Goal: Transaction & Acquisition: Purchase product/service

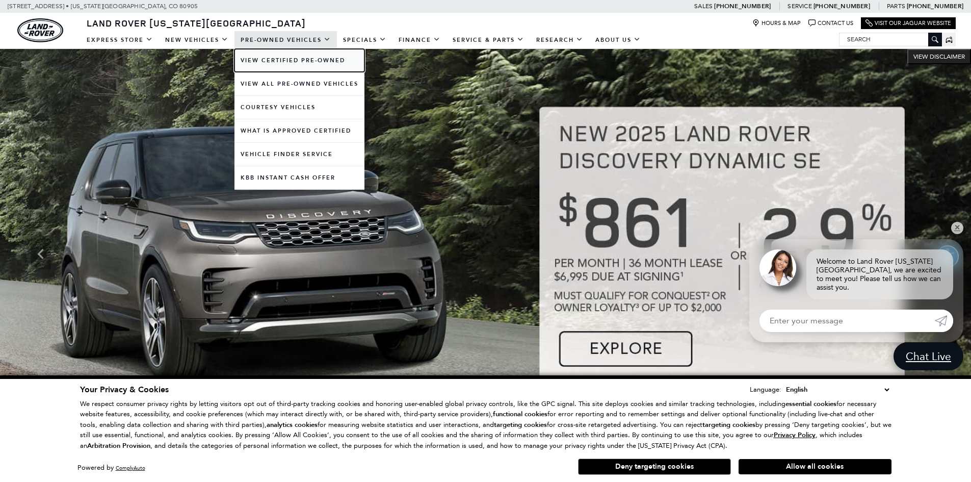
click at [294, 61] on link "View Certified Pre-Owned" at bounding box center [300, 60] width 130 height 23
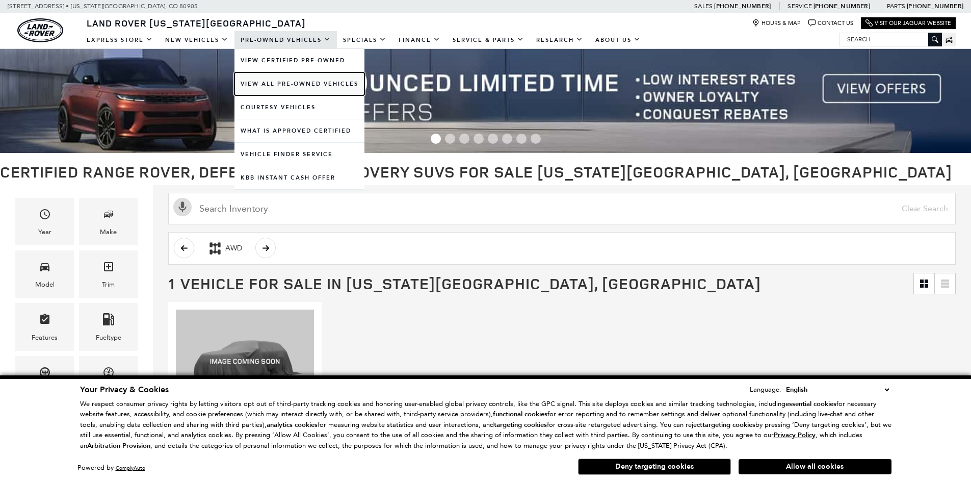
click at [287, 83] on link "View All Pre-Owned Vehicles" at bounding box center [300, 83] width 130 height 23
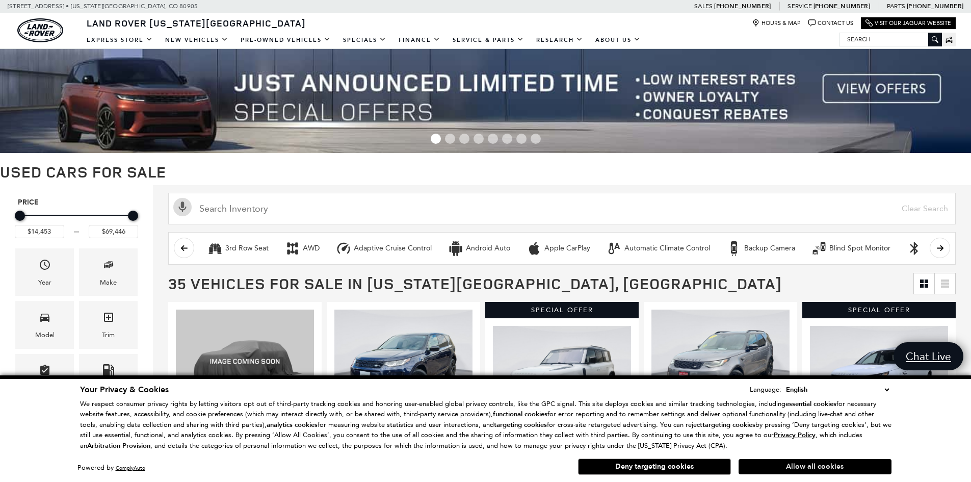
click at [836, 467] on button "Allow all cookies" at bounding box center [815, 466] width 153 height 15
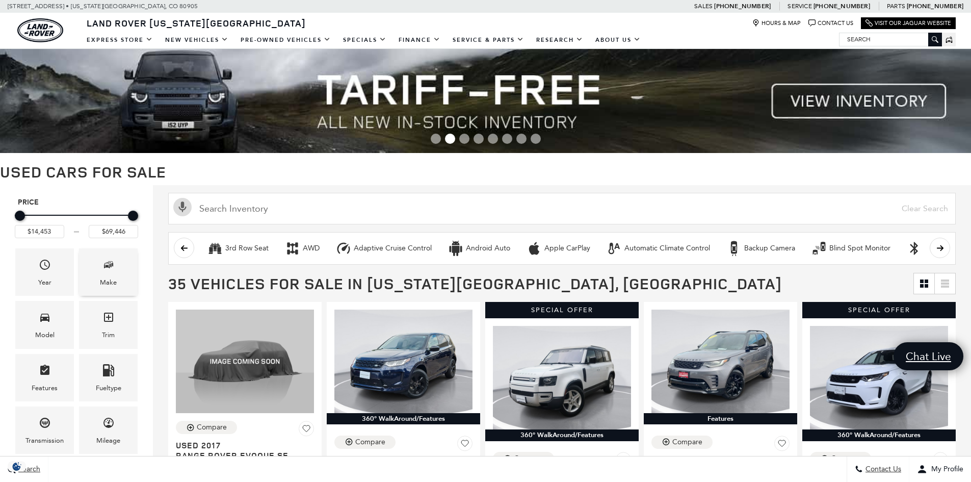
click at [112, 280] on div "Make" at bounding box center [108, 282] width 17 height 11
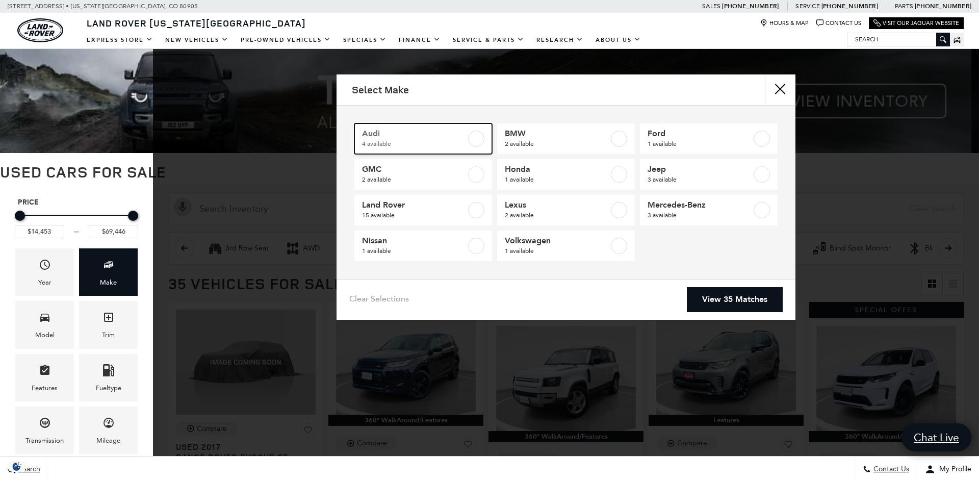
click at [454, 143] on span "4 available" at bounding box center [414, 144] width 104 height 10
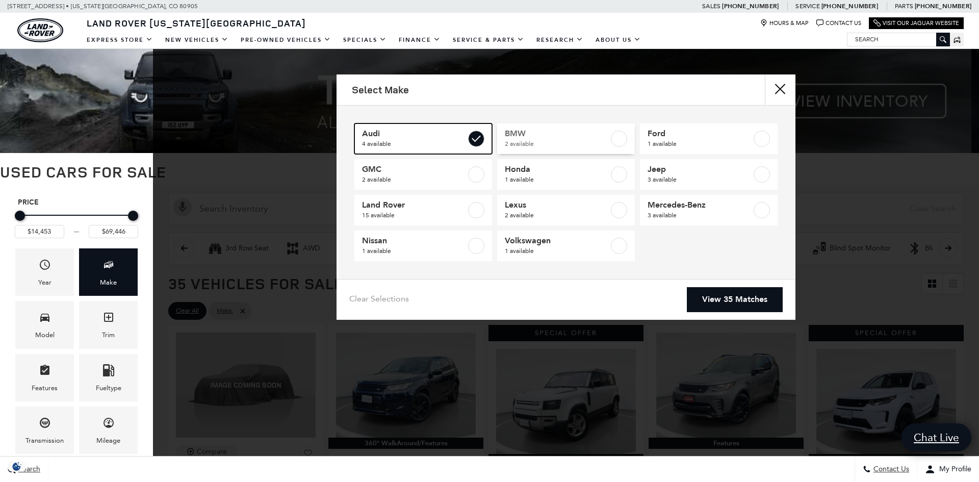
type input "$15,627"
type input "$35,615"
checkbox input "true"
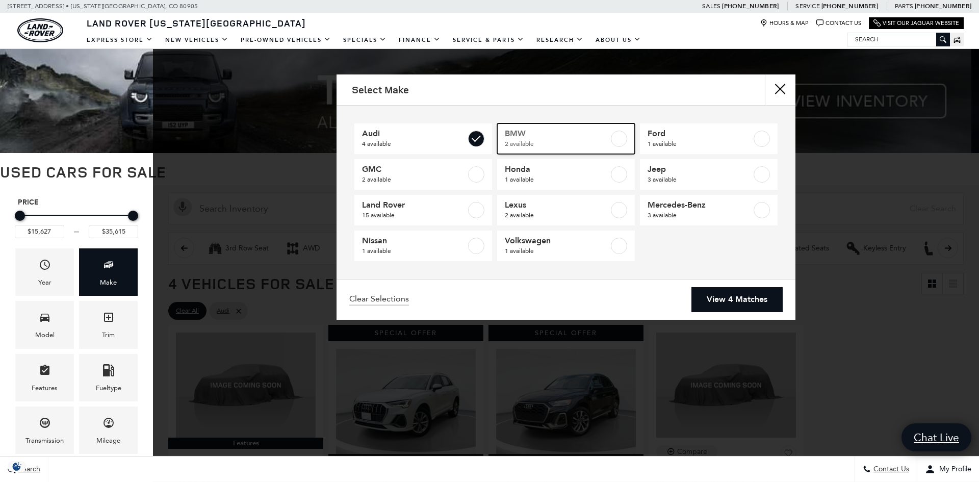
click at [571, 139] on span "2 available" at bounding box center [557, 144] width 104 height 10
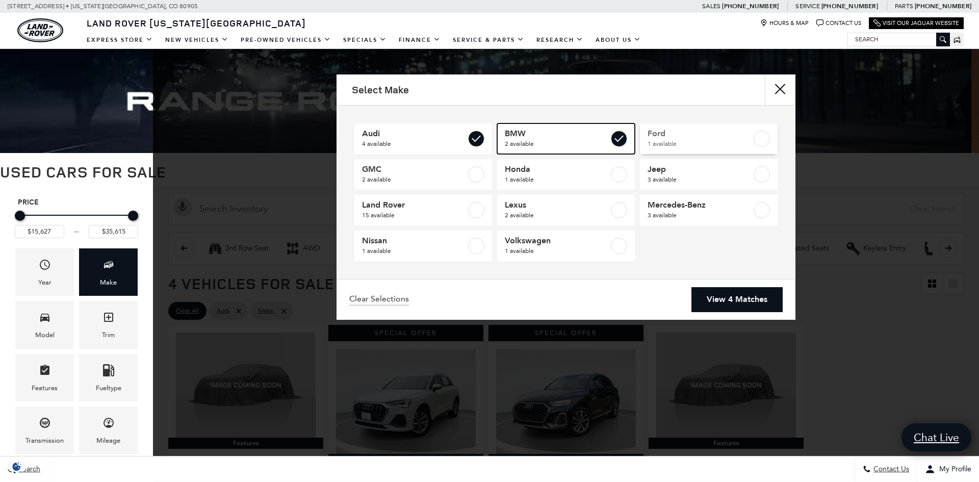
type input "$47,157"
checkbox input "true"
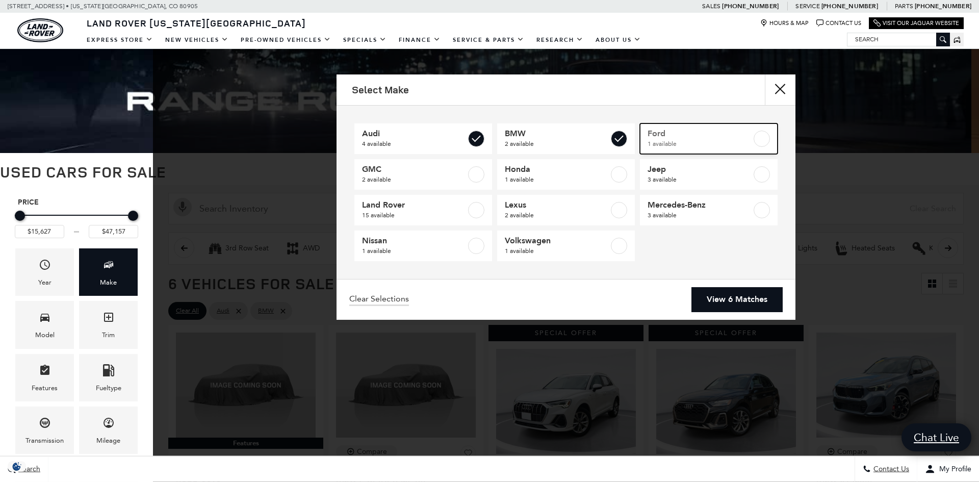
click at [679, 136] on span "Ford" at bounding box center [700, 133] width 104 height 10
checkbox input "true"
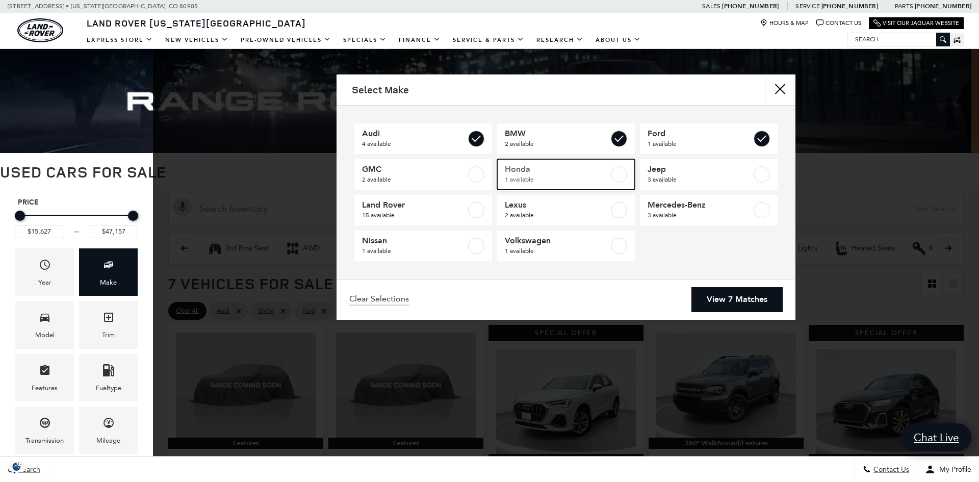
click at [545, 172] on span "Honda" at bounding box center [557, 169] width 104 height 10
checkbox input "true"
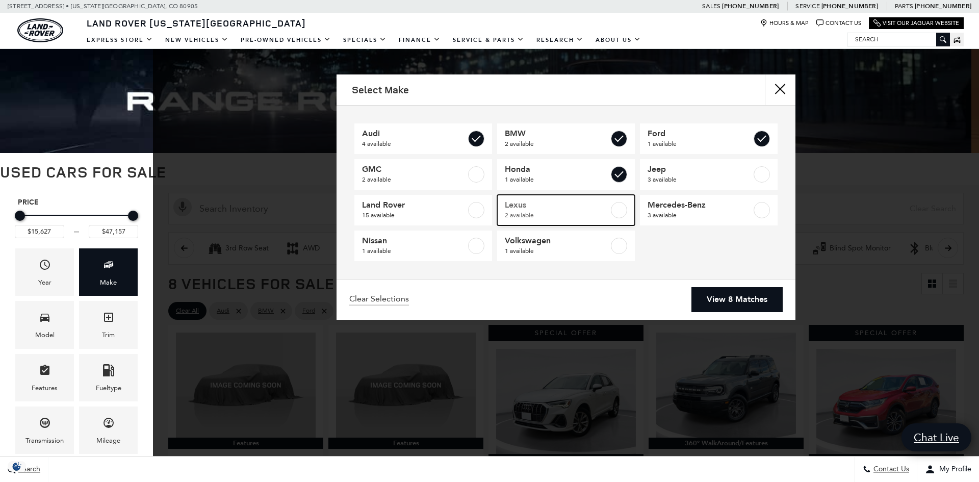
click at [543, 200] on span "Lexus" at bounding box center [557, 205] width 104 height 10
type input "$61,579"
checkbox input "true"
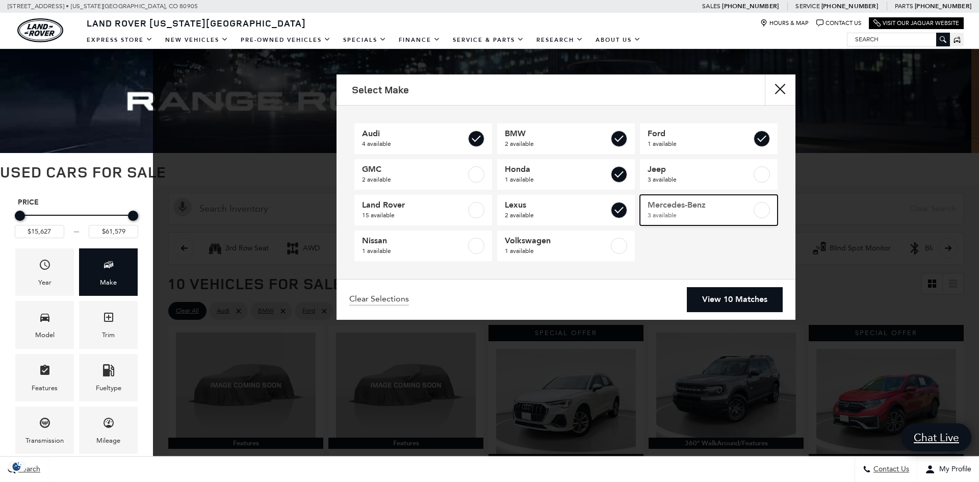
click at [688, 206] on span "Mercedes-Benz" at bounding box center [700, 205] width 104 height 10
type input "$68,684"
checkbox input "true"
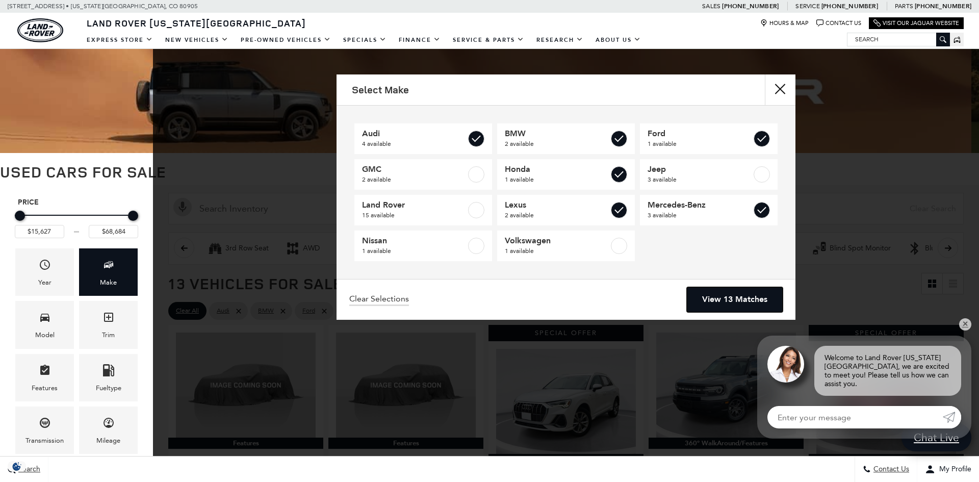
click at [749, 294] on link "View 13 Matches" at bounding box center [735, 299] width 96 height 25
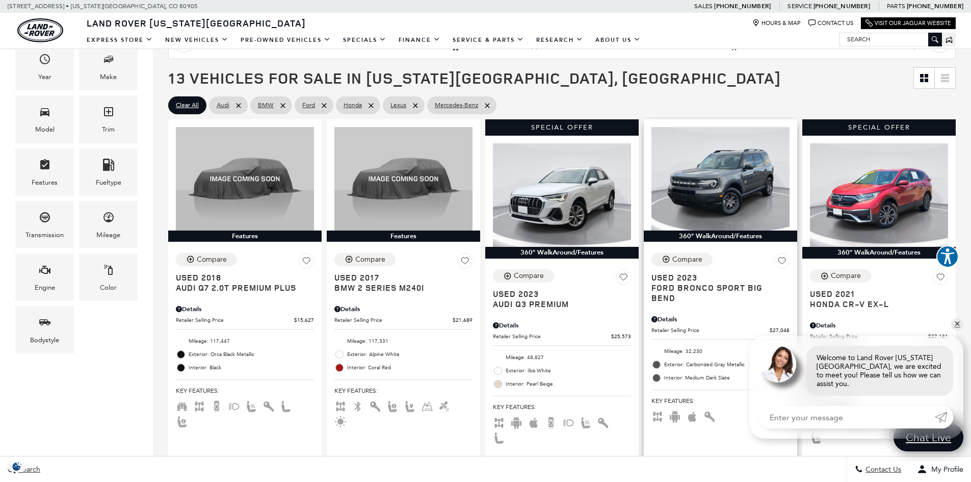
scroll to position [204, 0]
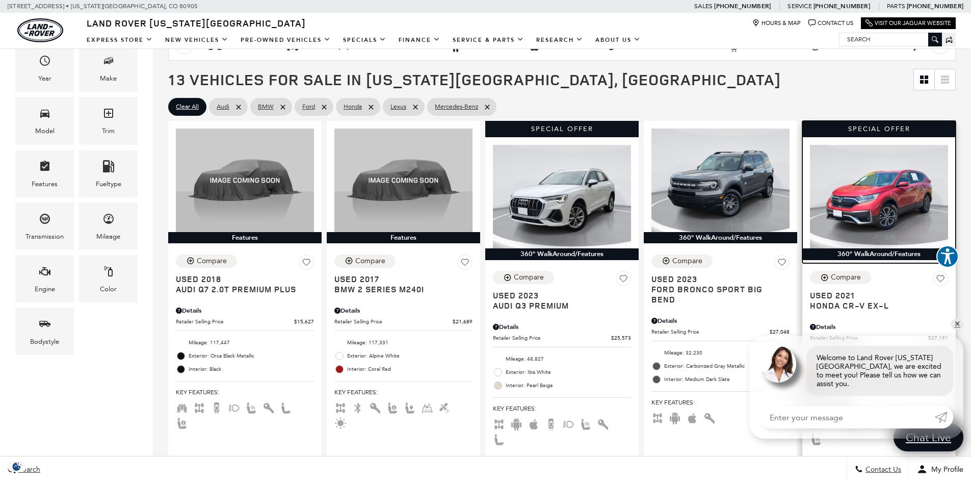
click at [872, 212] on img at bounding box center [879, 197] width 138 height 104
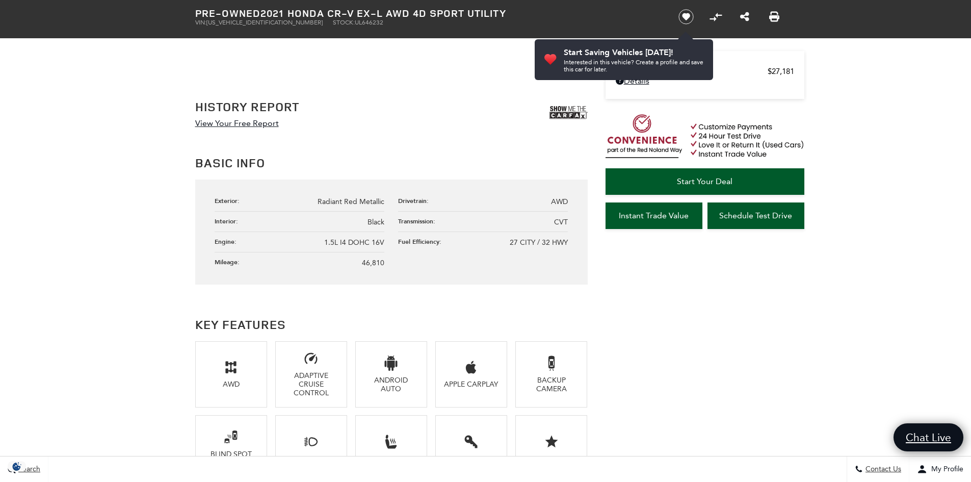
scroll to position [153, 0]
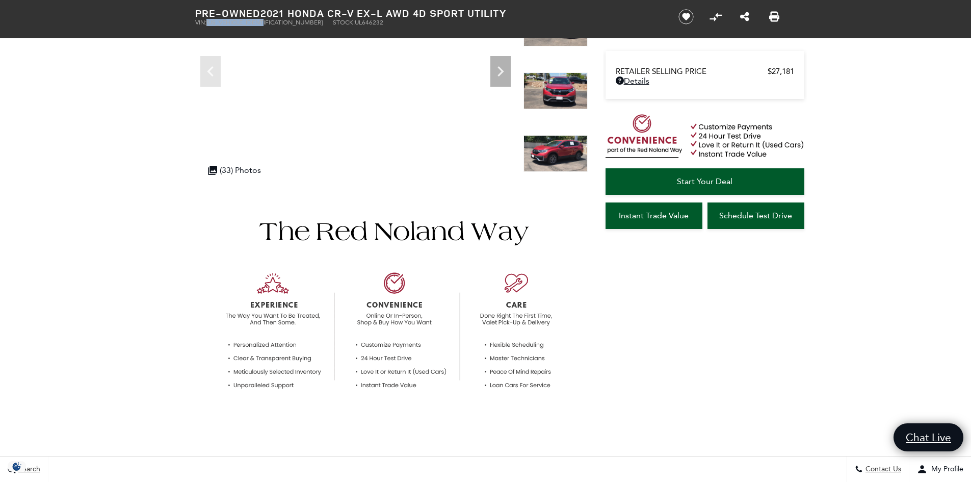
drag, startPoint x: 275, startPoint y: 21, endPoint x: 209, endPoint y: 21, distance: 66.3
click at [209, 21] on ul "VIN: 2HKRW2H8XMH646232 Stock: UL646232" at bounding box center [428, 22] width 467 height 7
copy span "2HKRW2H8XMH646232"
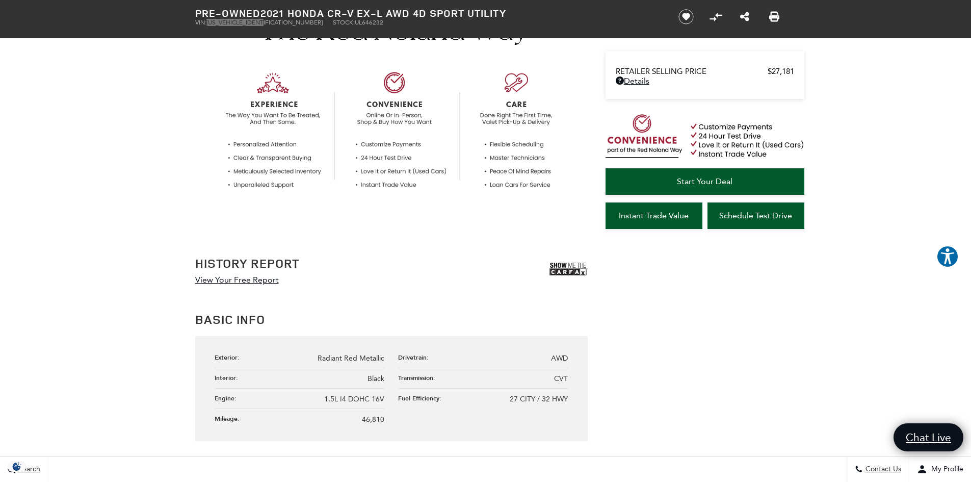
scroll to position [0, 0]
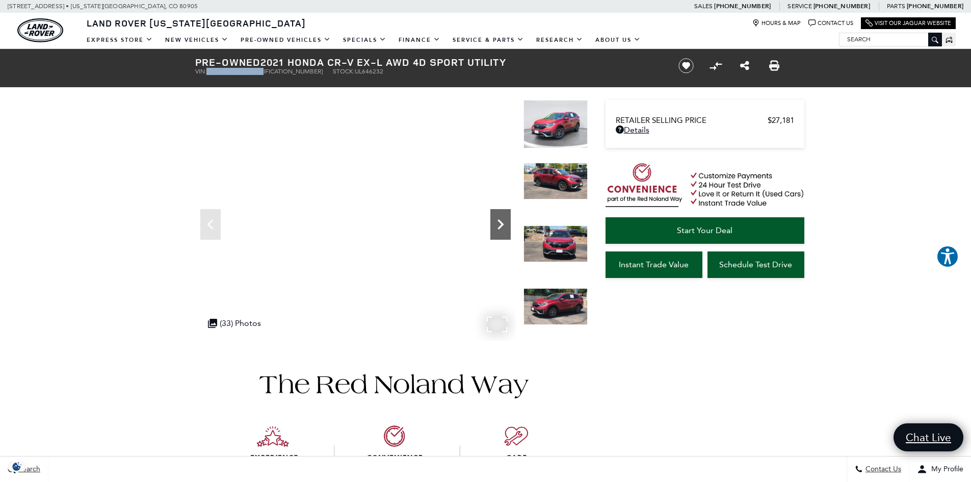
click at [502, 222] on icon "Next" at bounding box center [501, 224] width 20 height 20
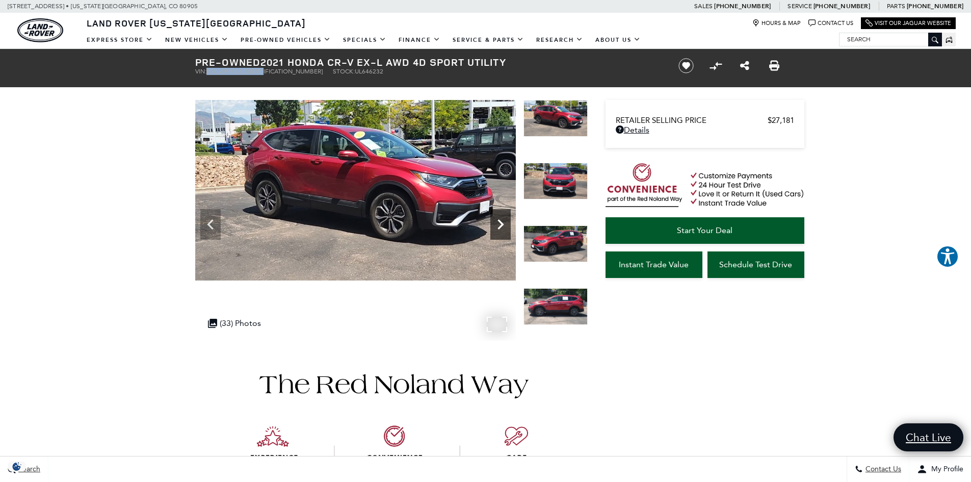
click at [502, 221] on icon "Next" at bounding box center [501, 224] width 20 height 20
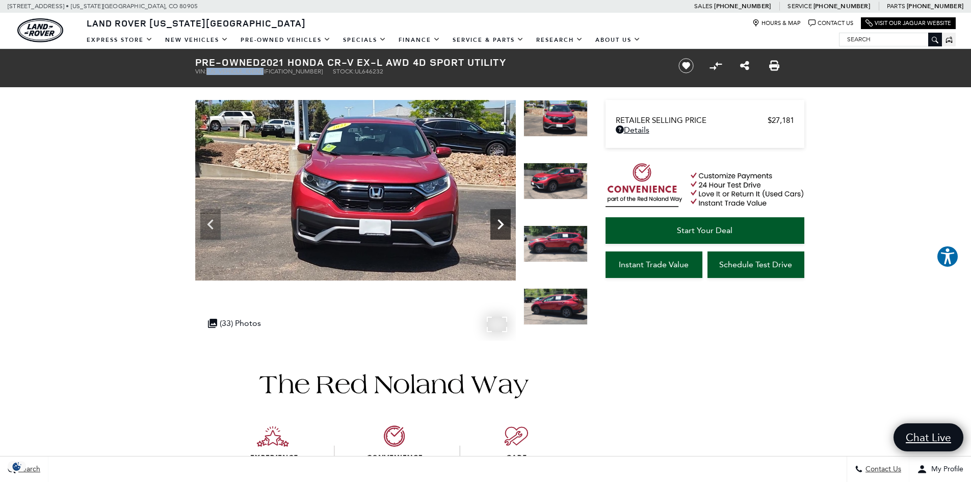
click at [502, 221] on icon "Next" at bounding box center [501, 224] width 20 height 20
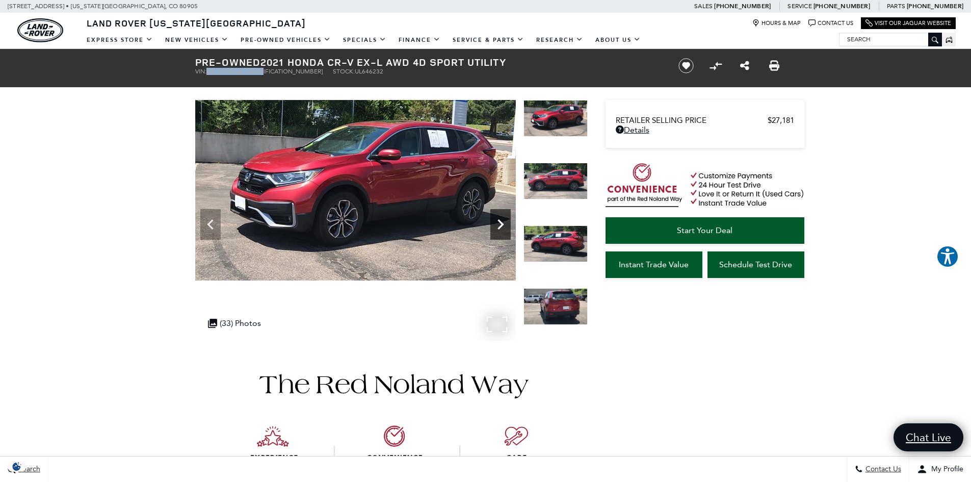
click at [502, 221] on icon "Next" at bounding box center [501, 224] width 20 height 20
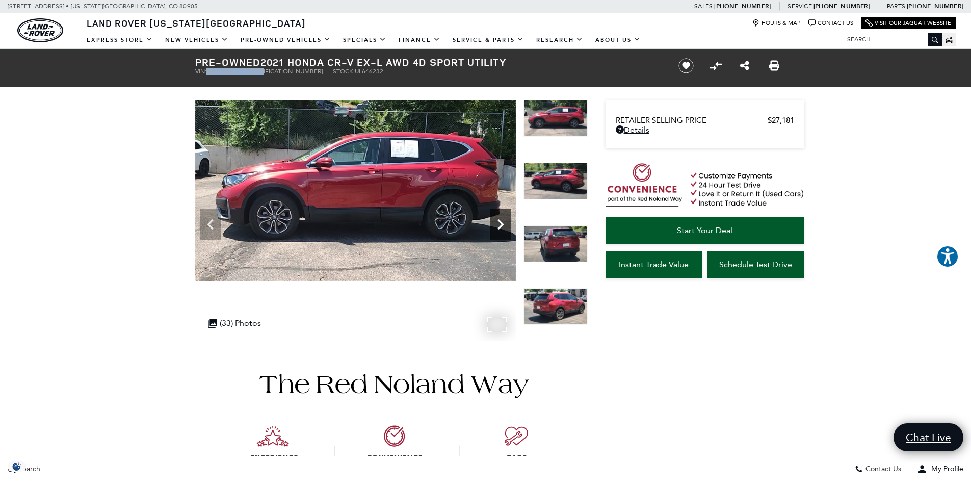
click at [502, 221] on icon "Next" at bounding box center [501, 224] width 20 height 20
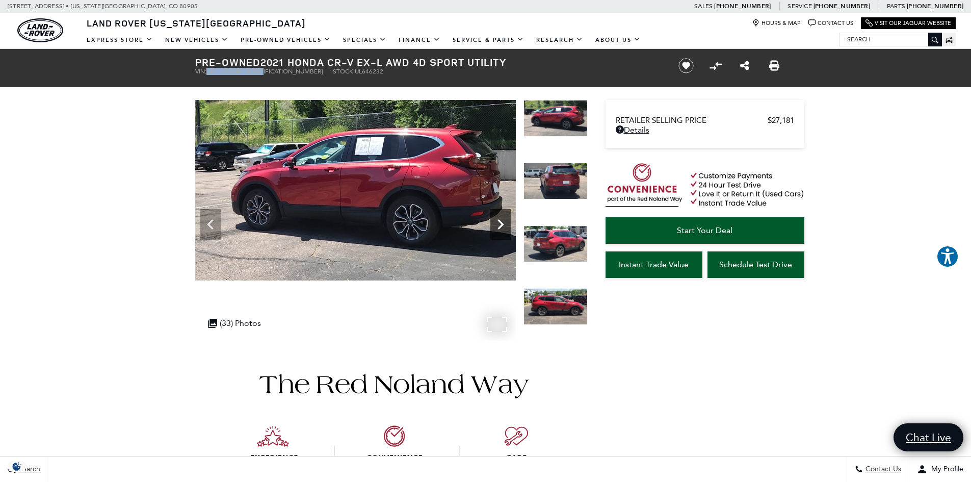
click at [502, 221] on icon "Next" at bounding box center [501, 224] width 20 height 20
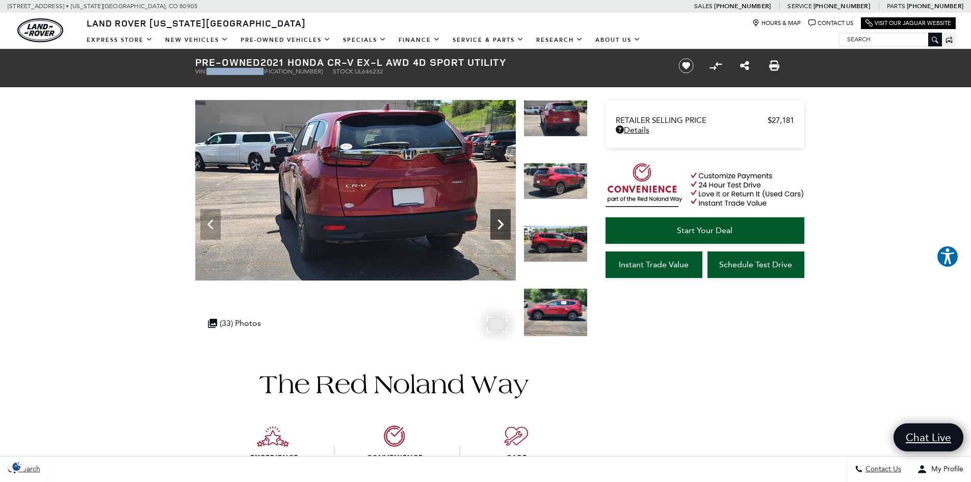
click at [505, 225] on icon "Next" at bounding box center [501, 224] width 20 height 20
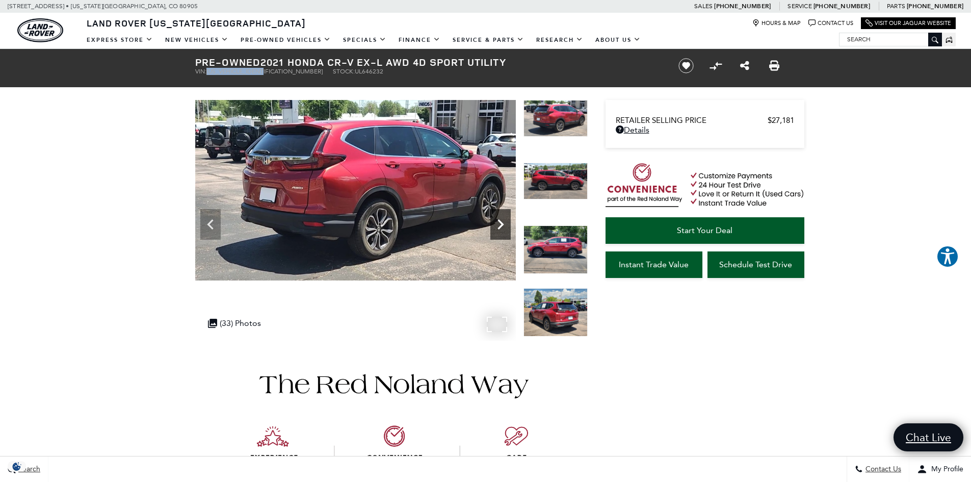
click at [504, 225] on icon "Next" at bounding box center [501, 224] width 20 height 20
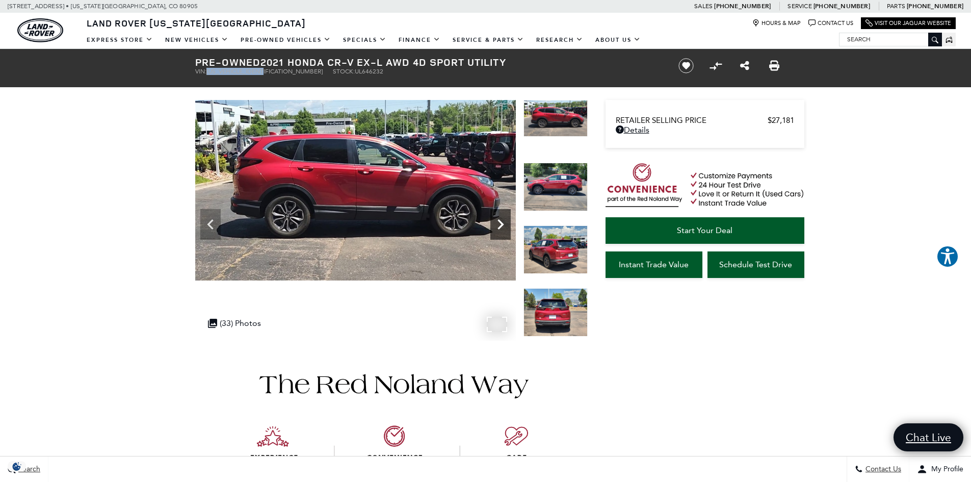
click at [504, 225] on icon "Next" at bounding box center [501, 224] width 20 height 20
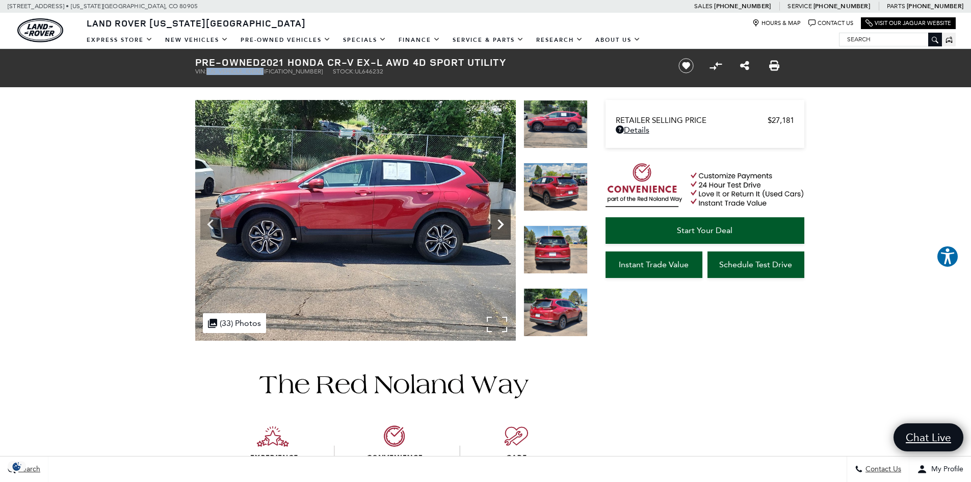
click at [504, 225] on icon "Next" at bounding box center [501, 224] width 20 height 20
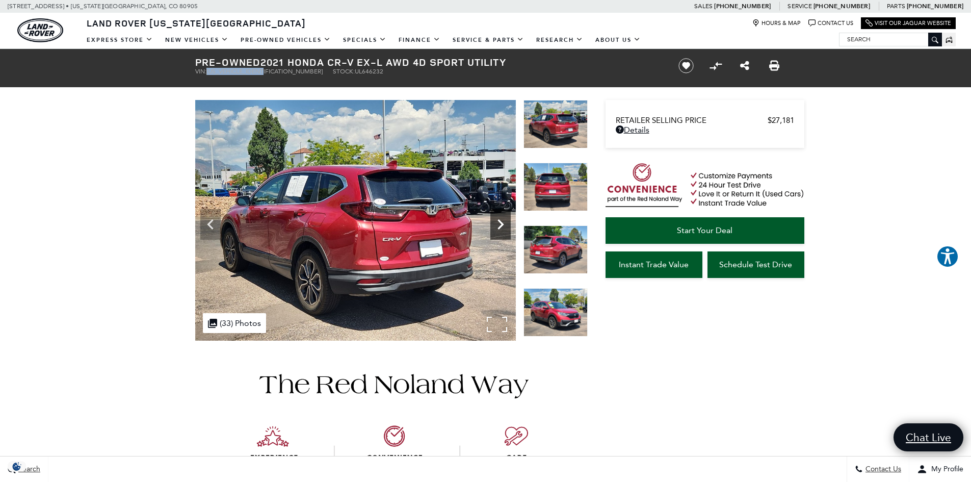
click at [504, 225] on icon "Next" at bounding box center [501, 224] width 20 height 20
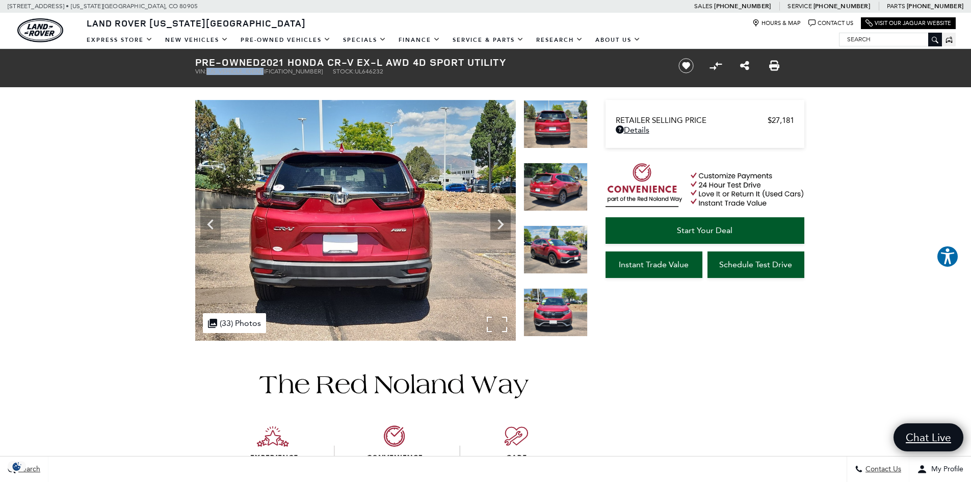
click at [362, 280] on img at bounding box center [355, 220] width 321 height 241
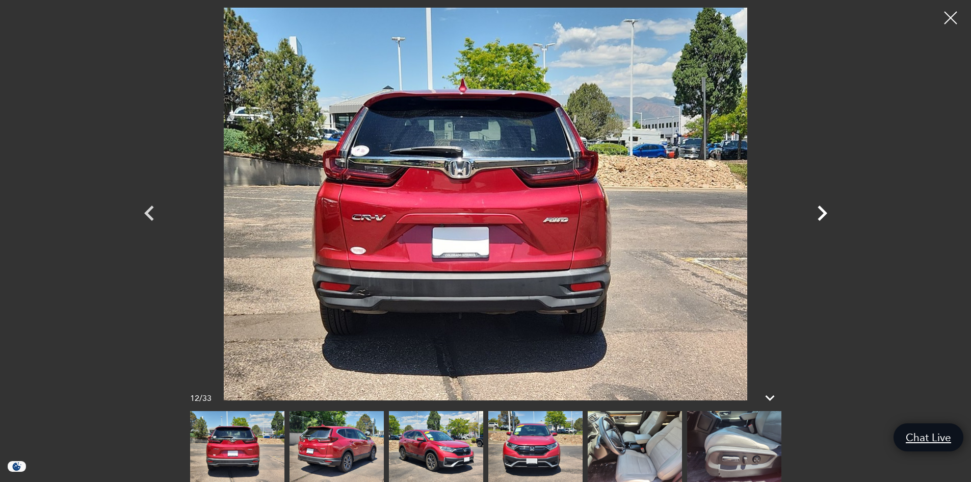
click at [818, 215] on icon "Next" at bounding box center [822, 213] width 31 height 31
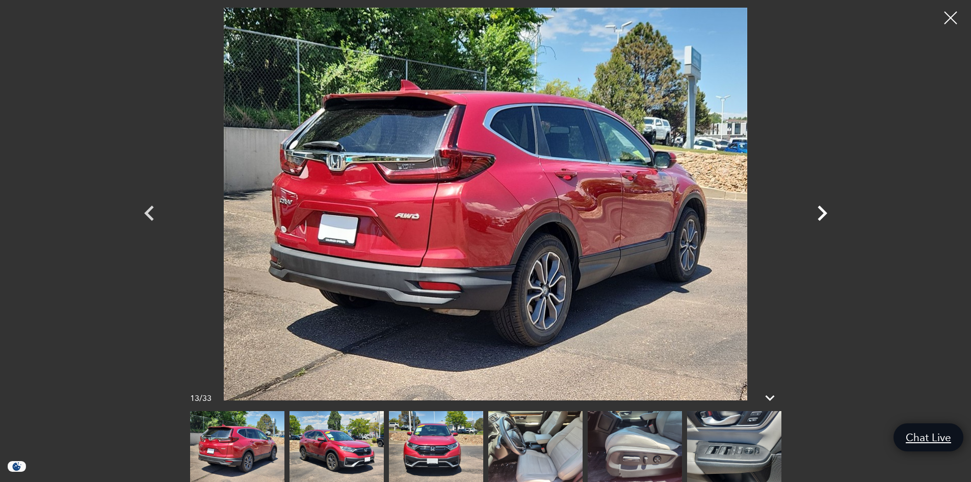
click at [818, 215] on icon "Next" at bounding box center [822, 213] width 31 height 31
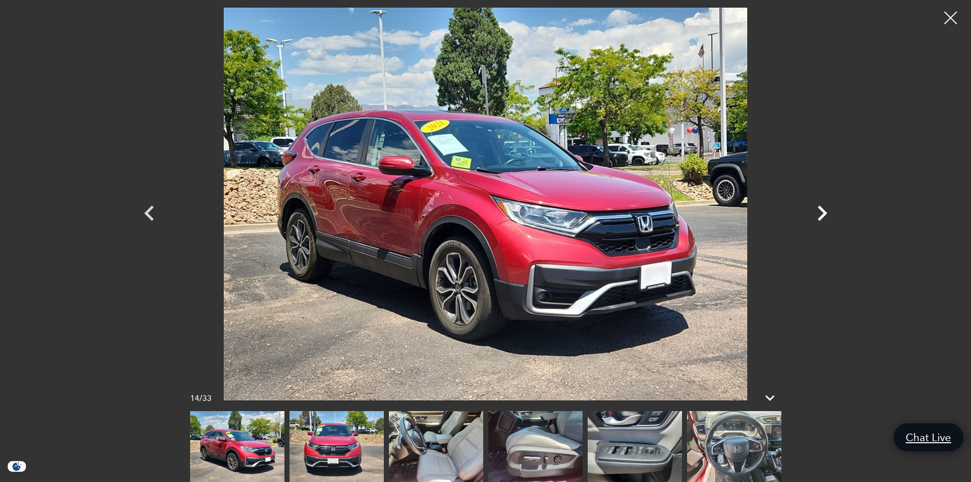
click at [818, 215] on icon "Next" at bounding box center [822, 213] width 31 height 31
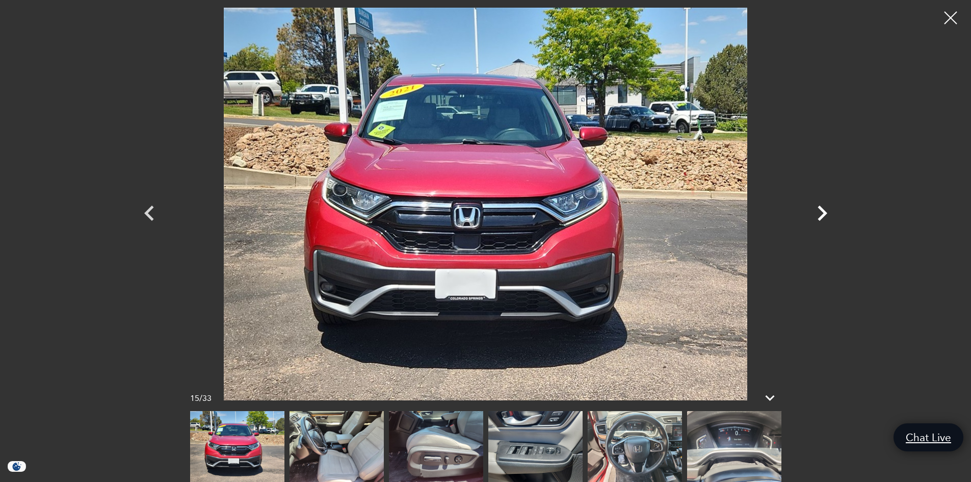
click at [818, 215] on icon "Next" at bounding box center [822, 213] width 31 height 31
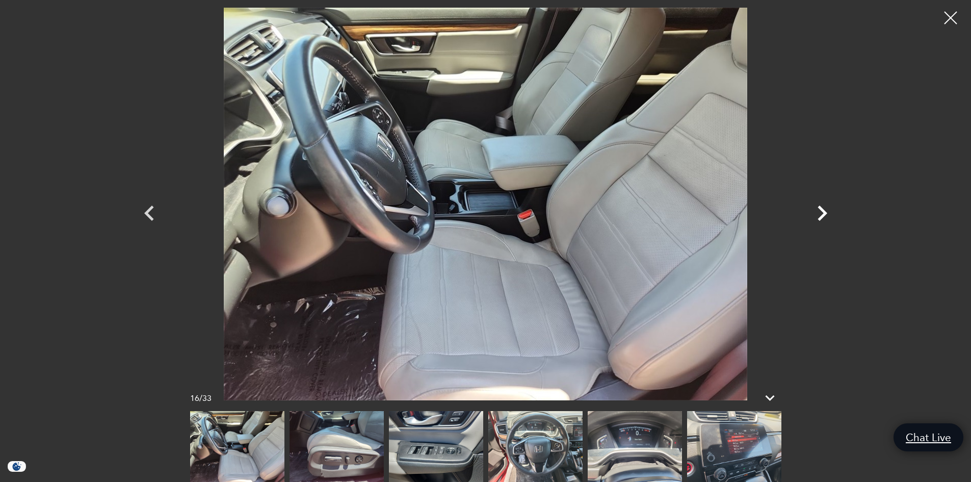
click at [818, 215] on icon "Next" at bounding box center [822, 213] width 31 height 31
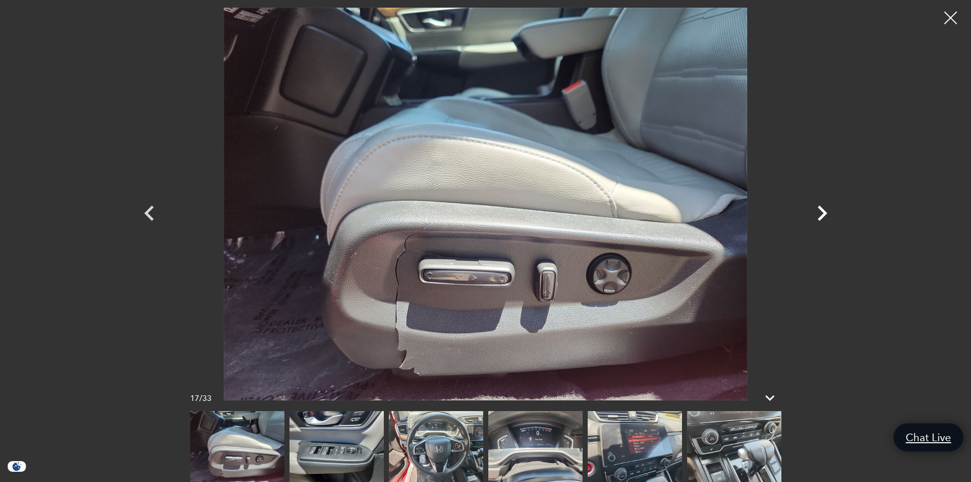
click at [818, 215] on icon "Next" at bounding box center [822, 213] width 31 height 31
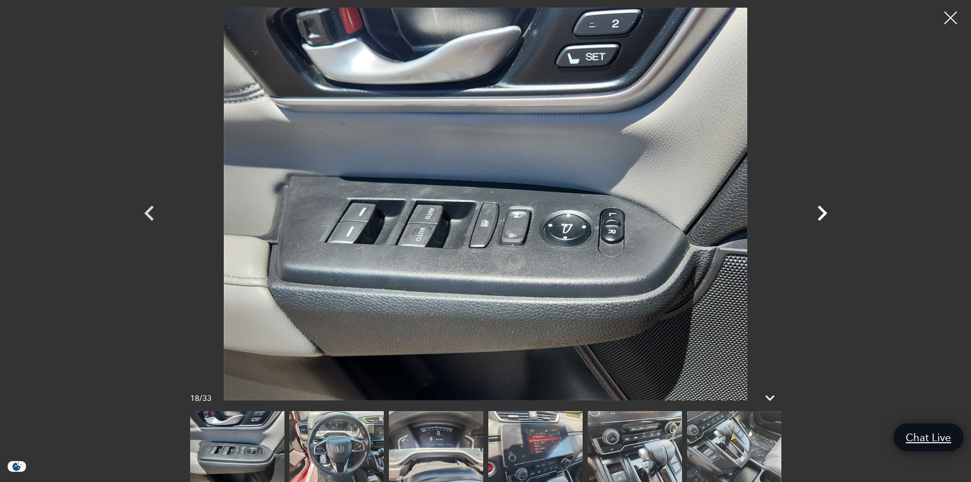
click at [819, 215] on icon "Next" at bounding box center [822, 213] width 31 height 31
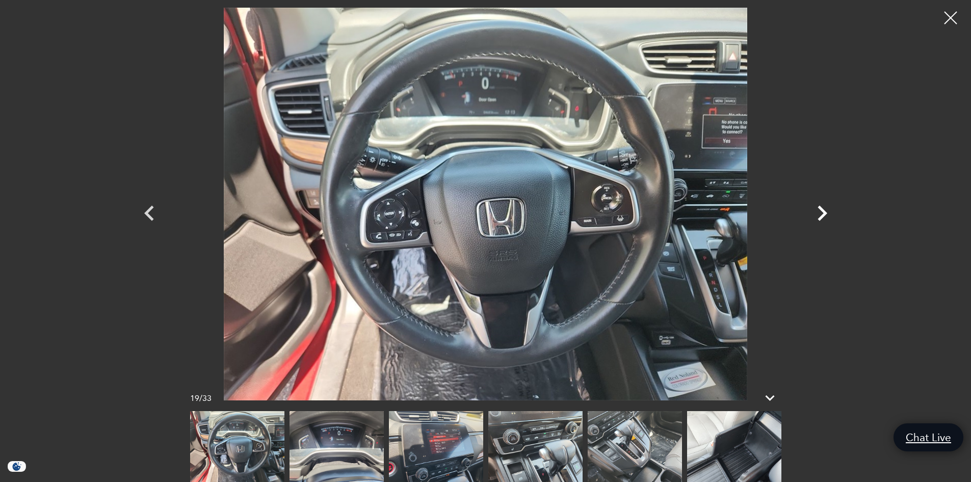
click at [819, 215] on icon "Next" at bounding box center [822, 213] width 31 height 31
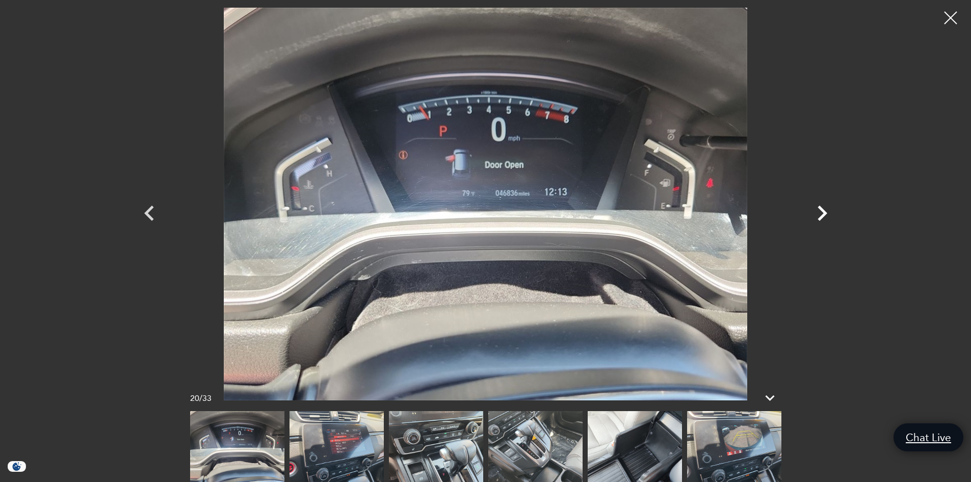
click at [819, 215] on icon "Next" at bounding box center [822, 213] width 31 height 31
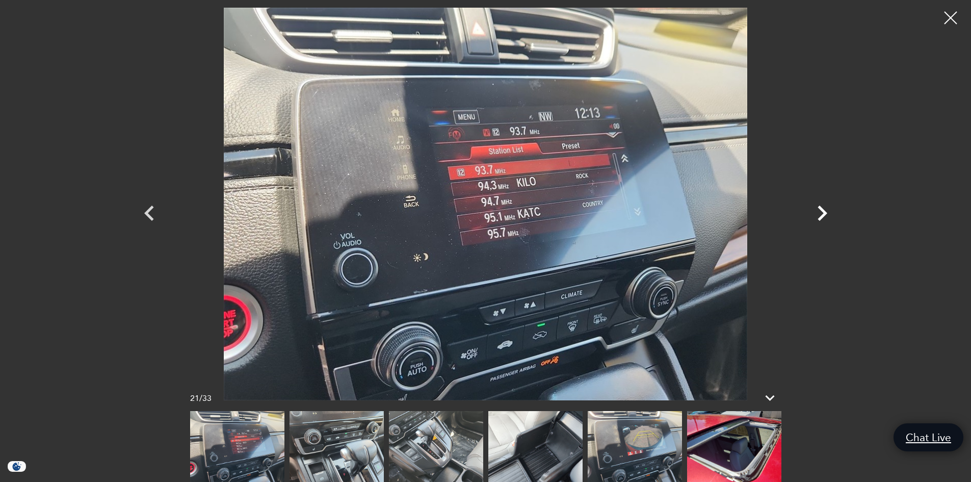
click at [819, 215] on icon "Next" at bounding box center [822, 213] width 31 height 31
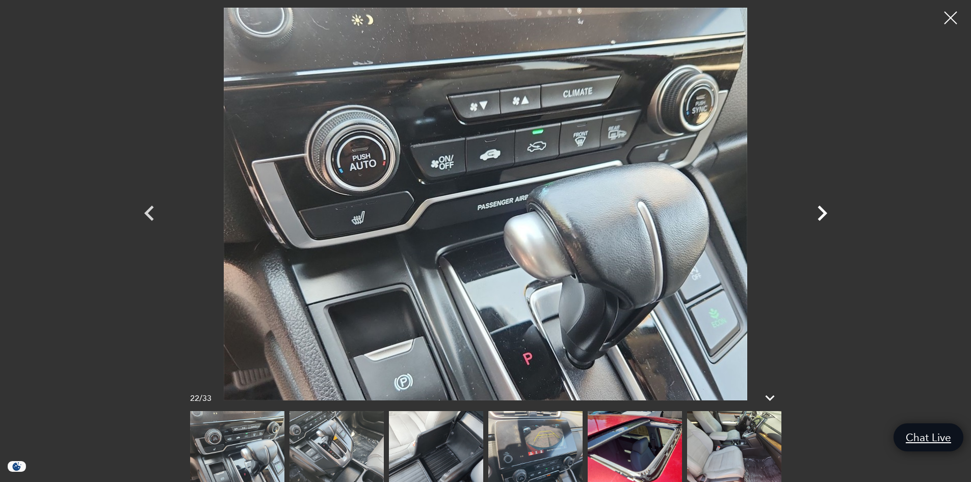
click at [819, 215] on icon "Next" at bounding box center [822, 213] width 31 height 31
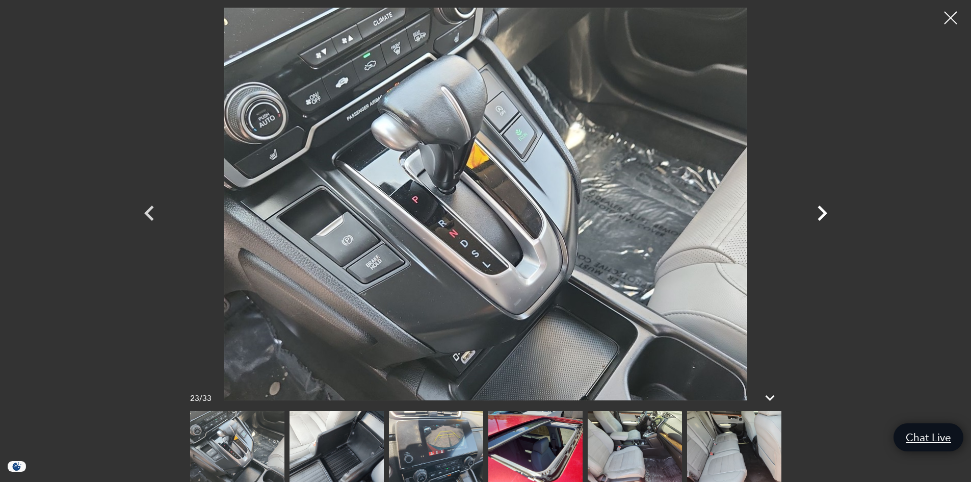
click at [819, 215] on icon "Next" at bounding box center [822, 213] width 31 height 31
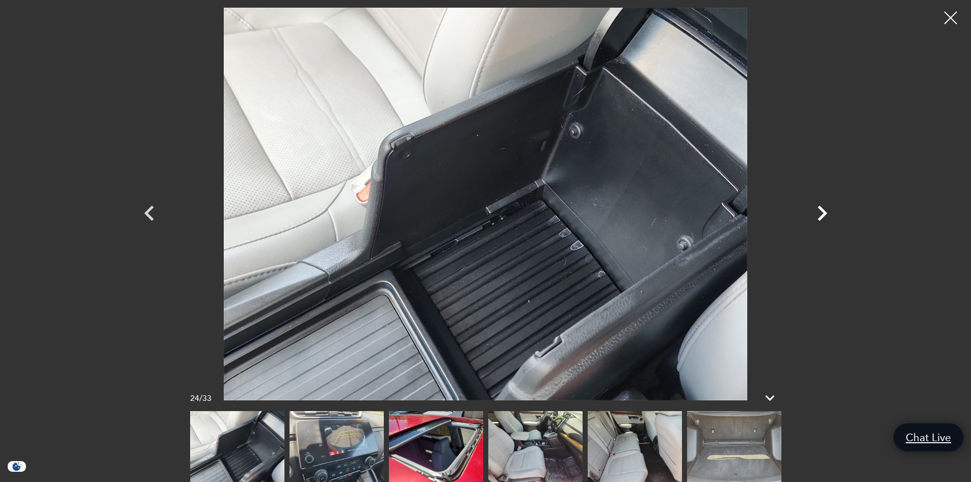
click at [819, 215] on icon "Next" at bounding box center [822, 213] width 31 height 31
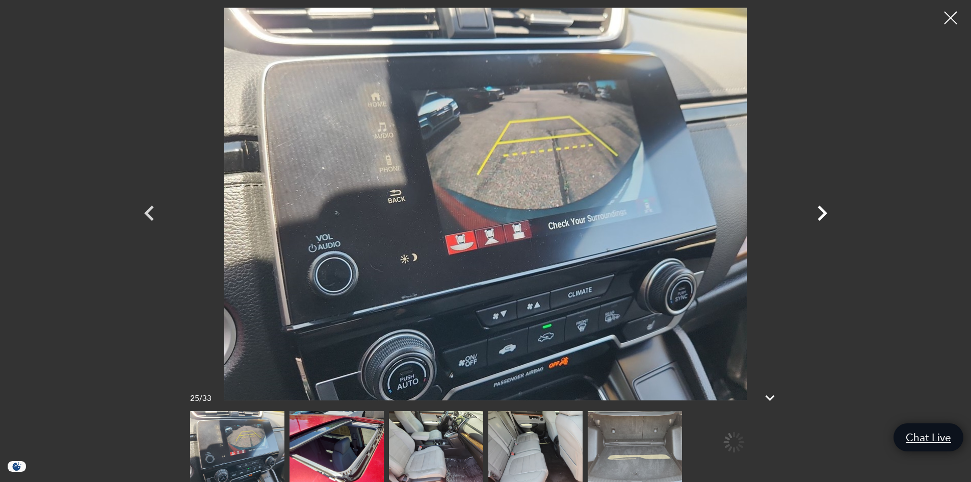
click at [819, 215] on icon "Next" at bounding box center [822, 213] width 31 height 31
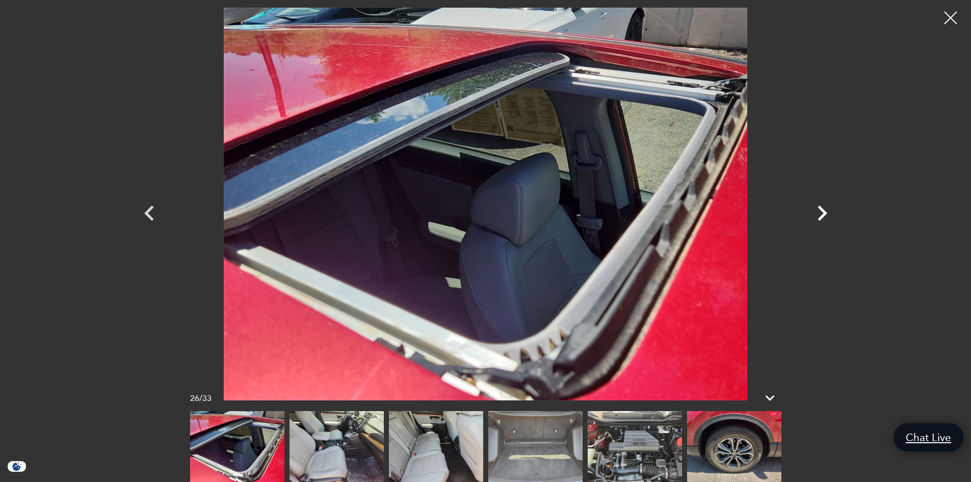
click at [819, 215] on icon "Next" at bounding box center [822, 213] width 31 height 31
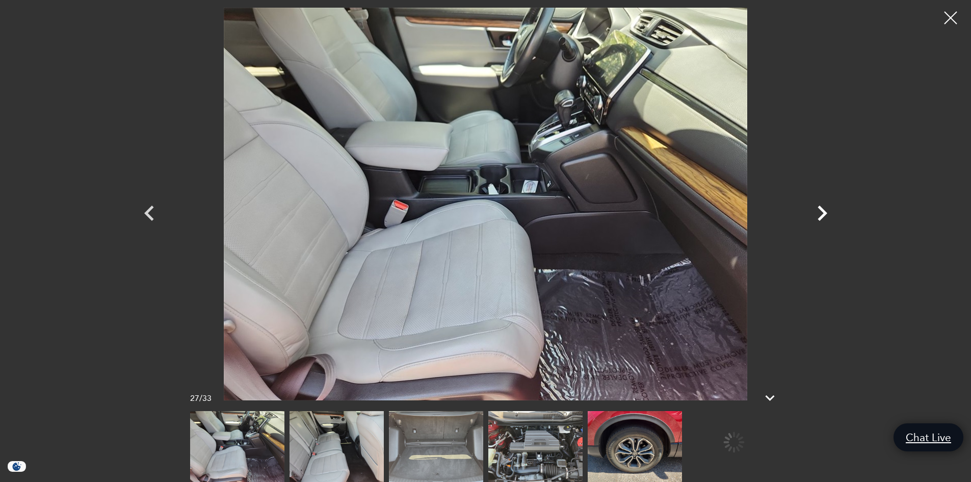
click at [819, 215] on icon "Next" at bounding box center [822, 213] width 31 height 31
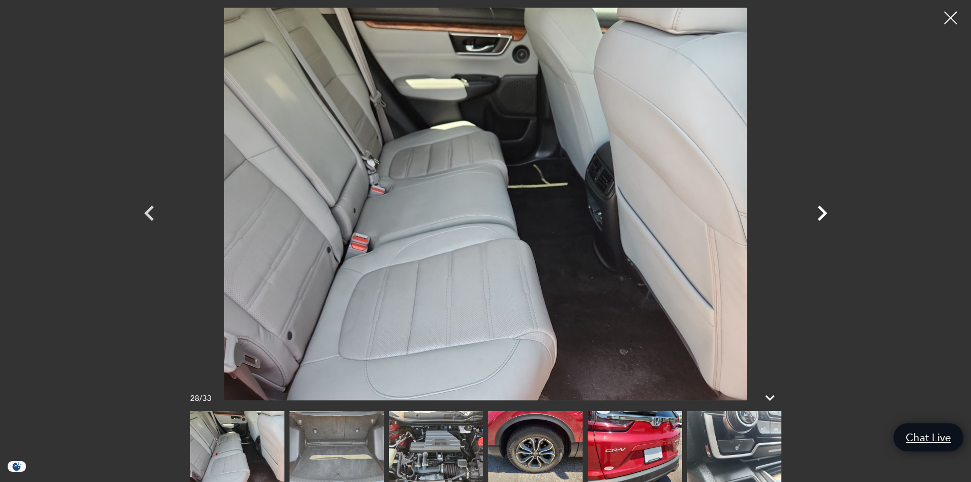
click at [819, 215] on icon "Next" at bounding box center [822, 213] width 31 height 31
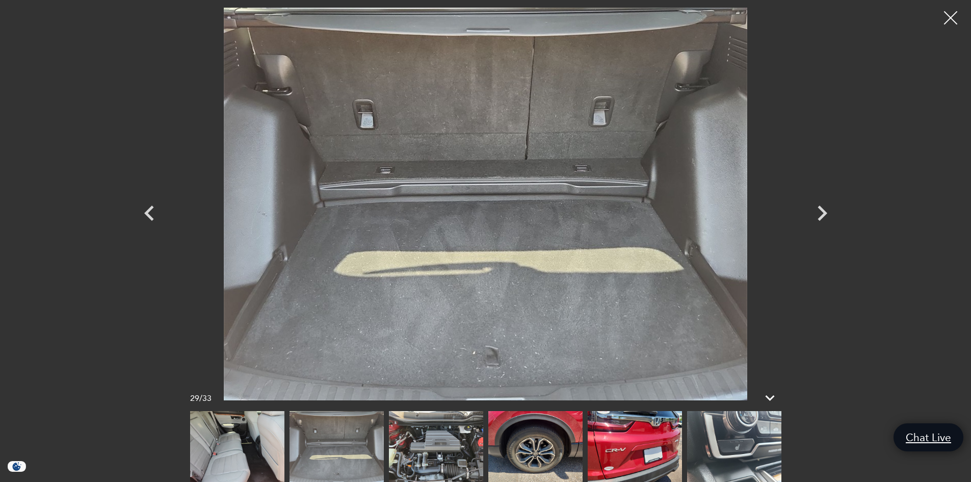
click at [946, 19] on div at bounding box center [951, 18] width 27 height 27
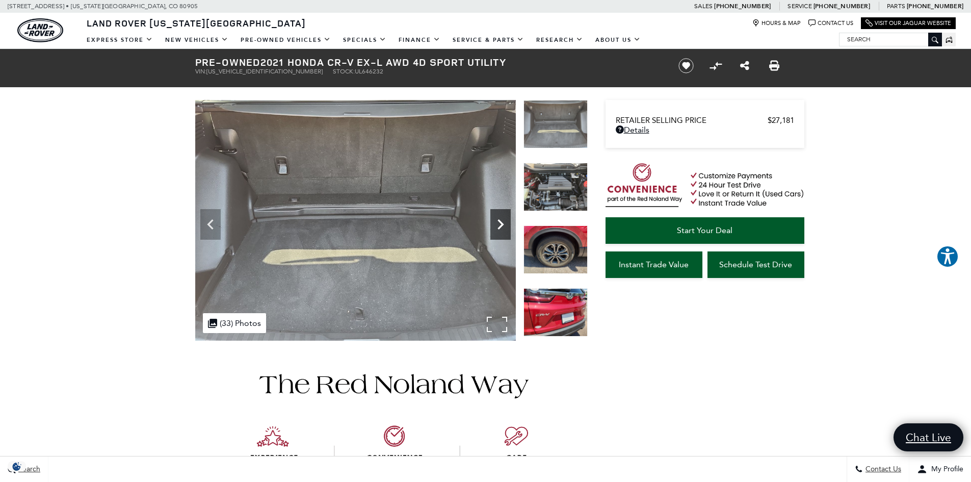
click at [502, 223] on icon "Next" at bounding box center [501, 224] width 6 height 10
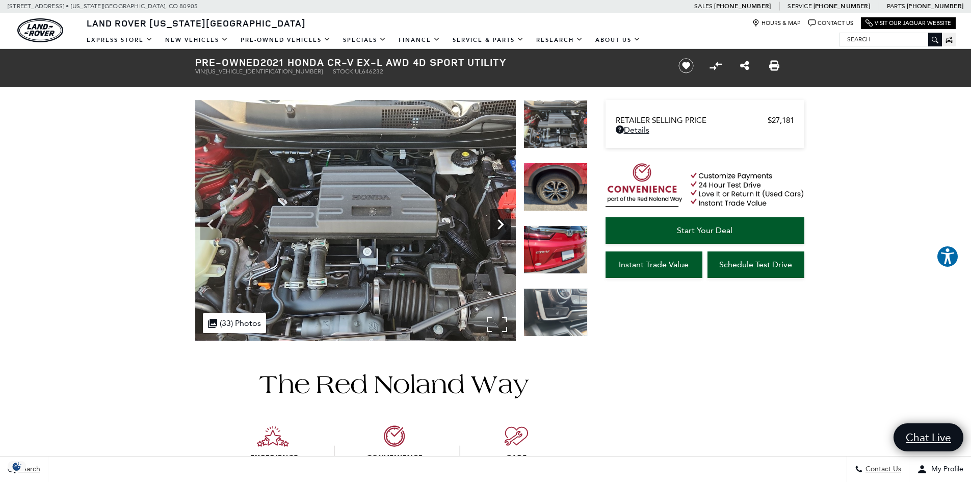
click at [502, 223] on icon "Next" at bounding box center [501, 224] width 6 height 10
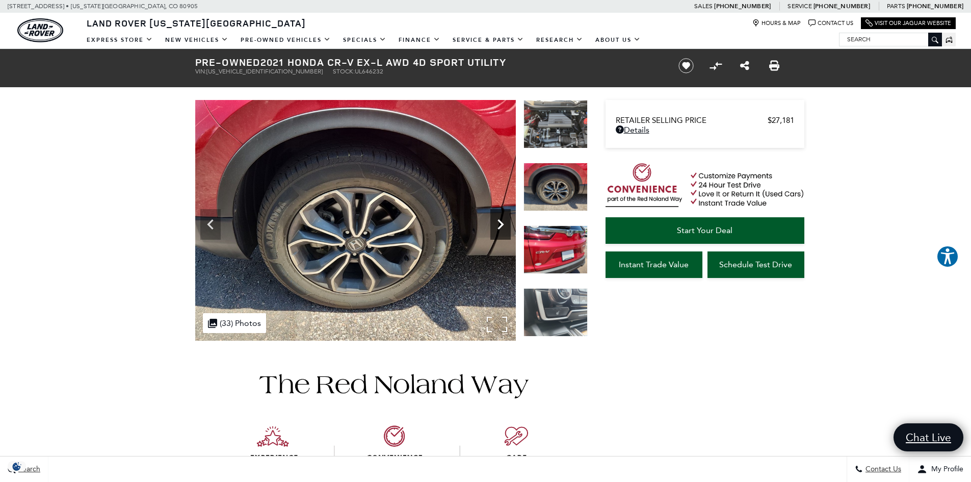
click at [501, 223] on icon "Next" at bounding box center [501, 224] width 6 height 10
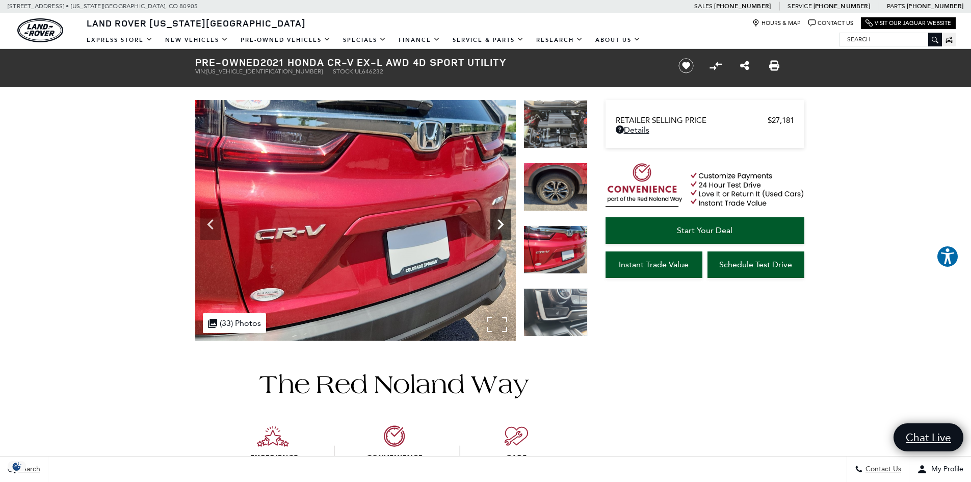
click at [501, 223] on icon "Next" at bounding box center [501, 224] width 6 height 10
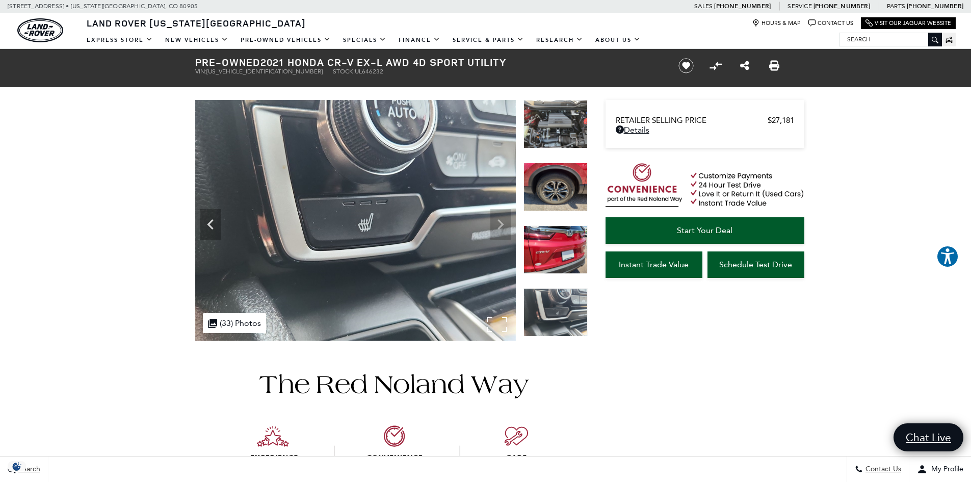
click at [501, 223] on img at bounding box center [355, 220] width 321 height 241
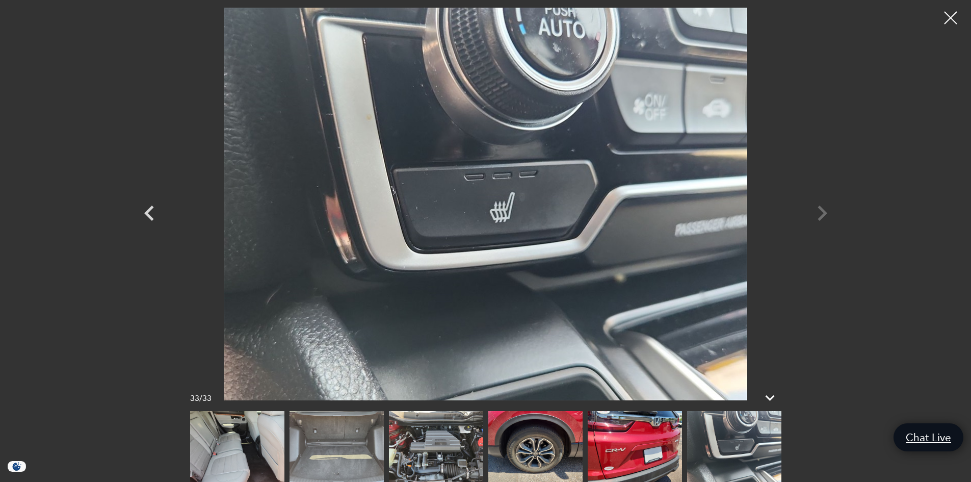
click at [641, 458] on img at bounding box center [635, 446] width 94 height 71
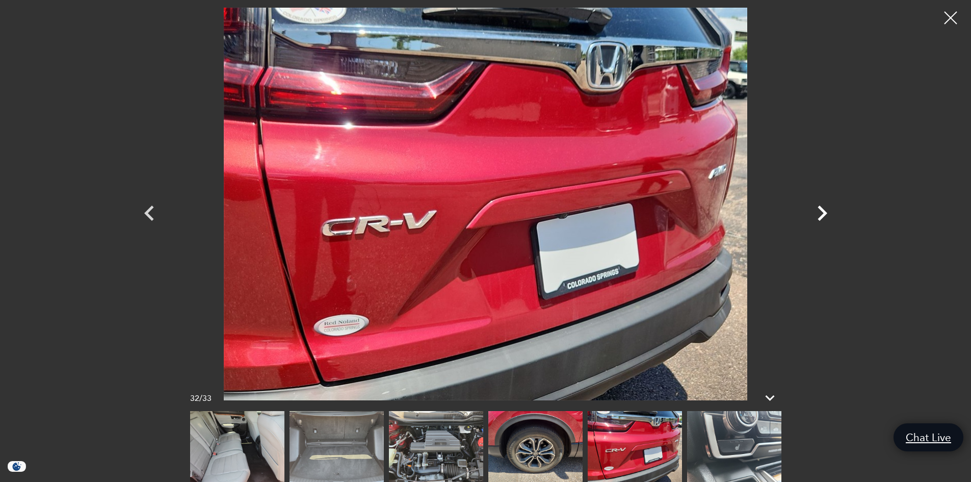
click at [818, 217] on icon "Next" at bounding box center [822, 213] width 31 height 31
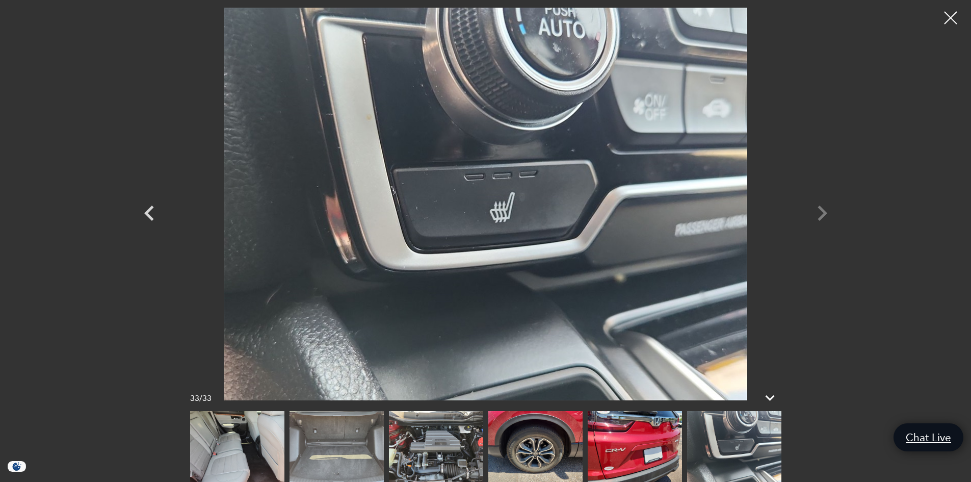
click at [818, 217] on div at bounding box center [486, 204] width 714 height 393
click at [826, 215] on div at bounding box center [486, 204] width 714 height 393
click at [950, 16] on div at bounding box center [951, 18] width 27 height 27
